Goal: Obtain resource: Obtain resource

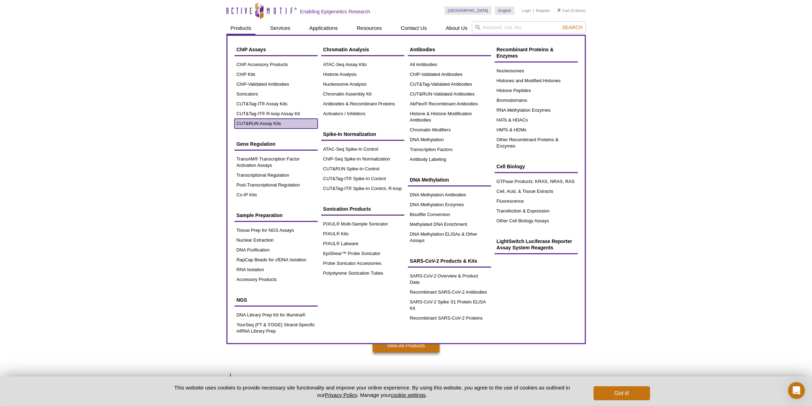
click at [261, 125] on link "CUT&RUN Assay Kits" at bounding box center [275, 124] width 83 height 10
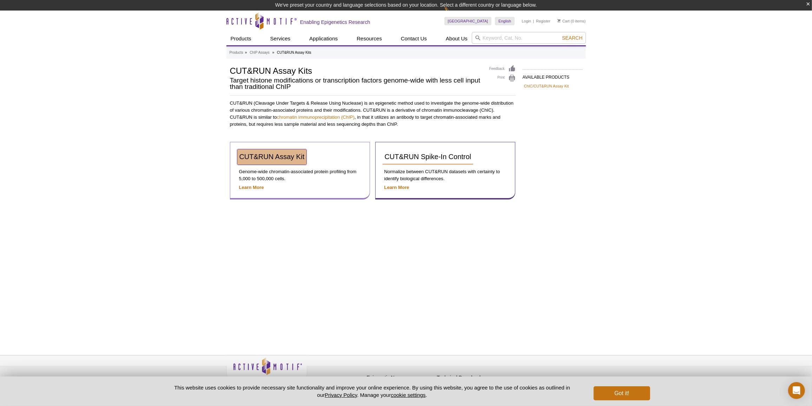
click at [285, 157] on span "CUT&RUN Assay Kit" at bounding box center [271, 157] width 65 height 8
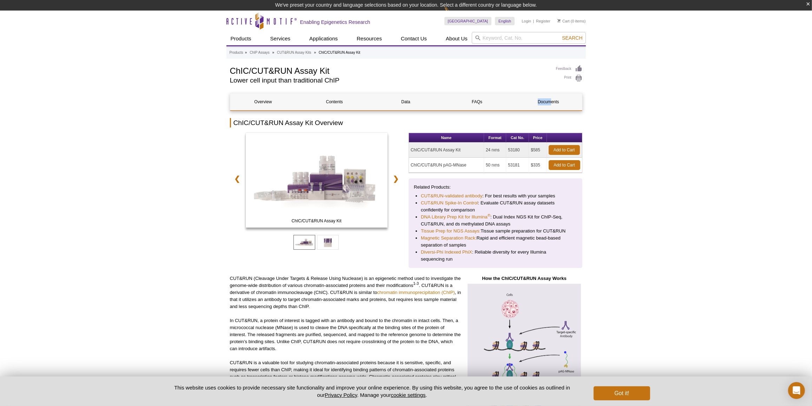
click at [552, 108] on div "Overview Contents Data FAQs Documents" at bounding box center [406, 102] width 352 height 18
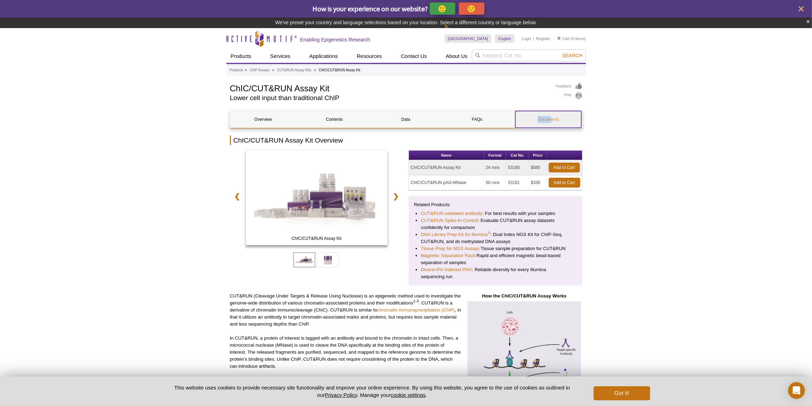
click at [548, 117] on link "Documents" at bounding box center [548, 119] width 66 height 17
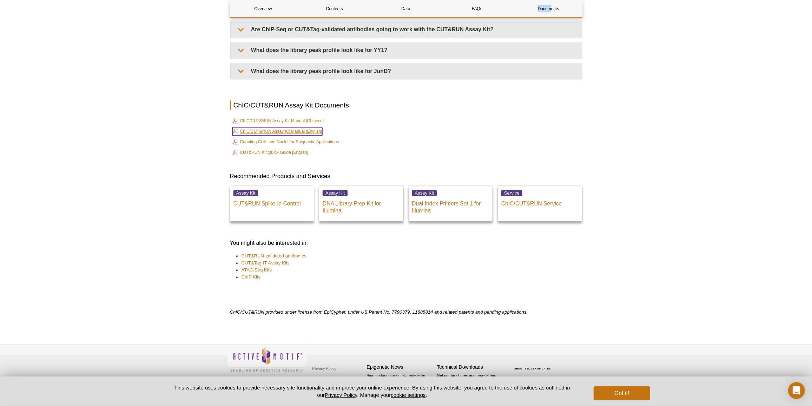
click at [301, 132] on link "ChIC/CUT&RUN Assay Kit Manual [English]" at bounding box center [277, 131] width 90 height 8
